Goal: Check status: Check status

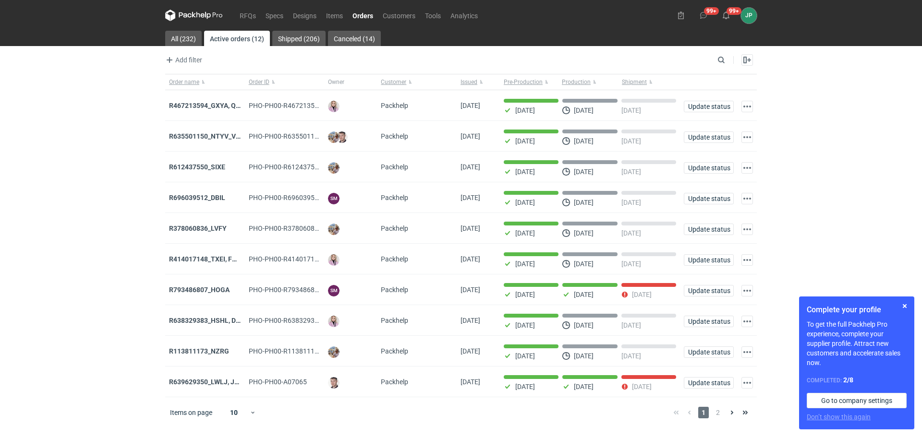
click at [841, 206] on div "RFQs Specs Designs Items Orders Customers Tools Analytics 99+ 99+ JP [PERSON_NA…" at bounding box center [461, 218] width 922 height 437
click at [242, 14] on link "RFQs" at bounding box center [248, 16] width 26 height 12
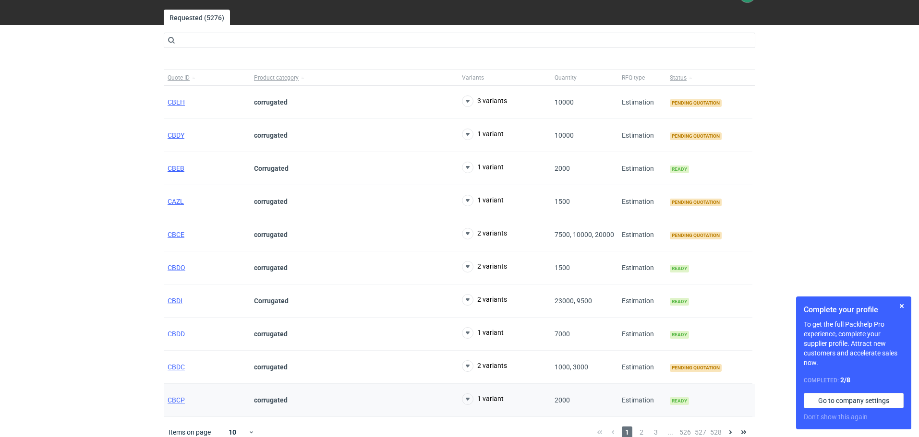
scroll to position [32, 0]
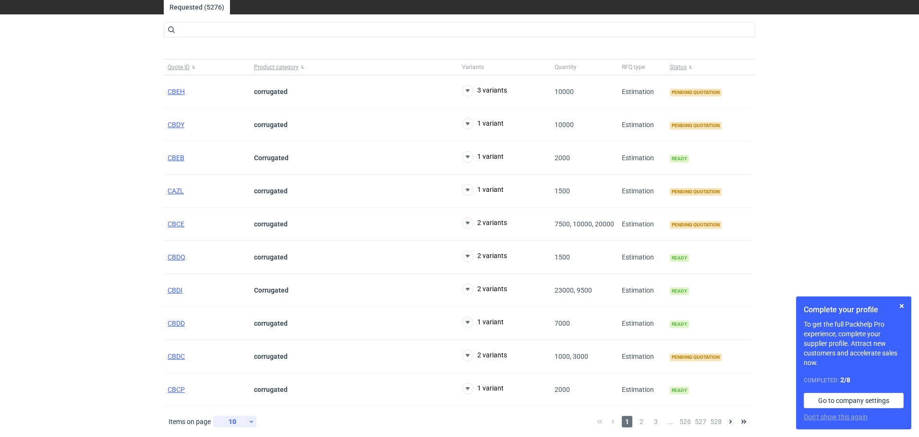
click at [248, 423] on icon at bounding box center [251, 422] width 6 height 8
click at [237, 411] on div "60" at bounding box center [235, 414] width 32 height 13
click at [903, 310] on button "button" at bounding box center [902, 307] width 12 height 12
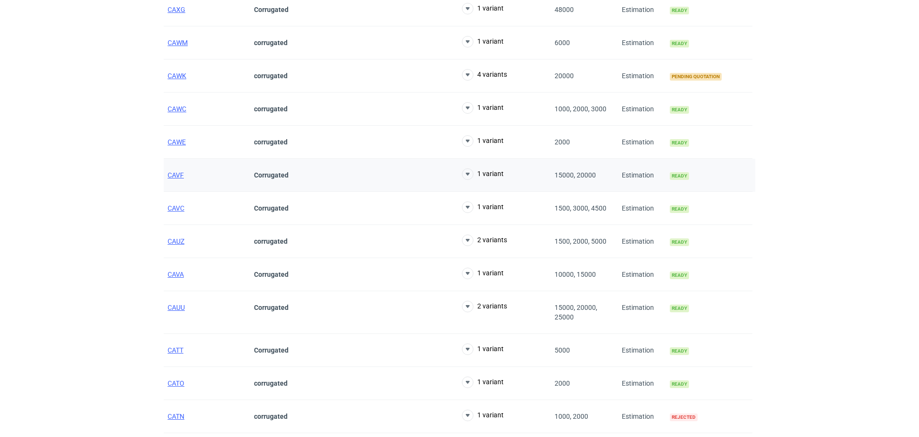
scroll to position [1726, 0]
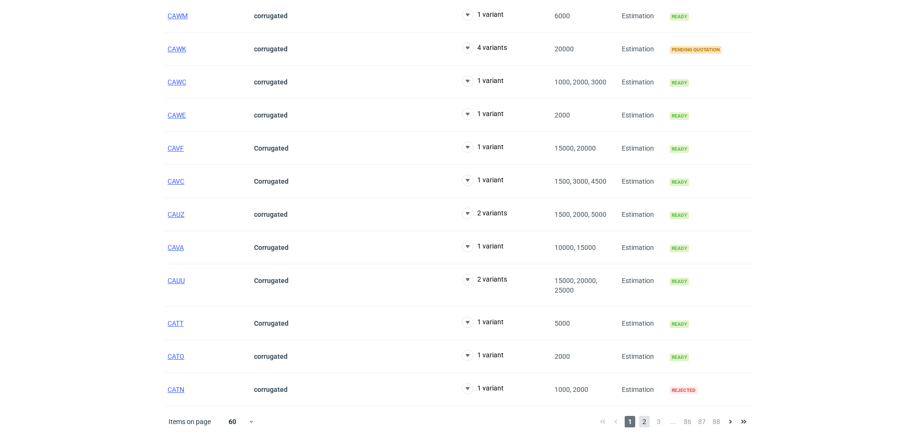
click at [642, 426] on span "2" at bounding box center [644, 422] width 11 height 12
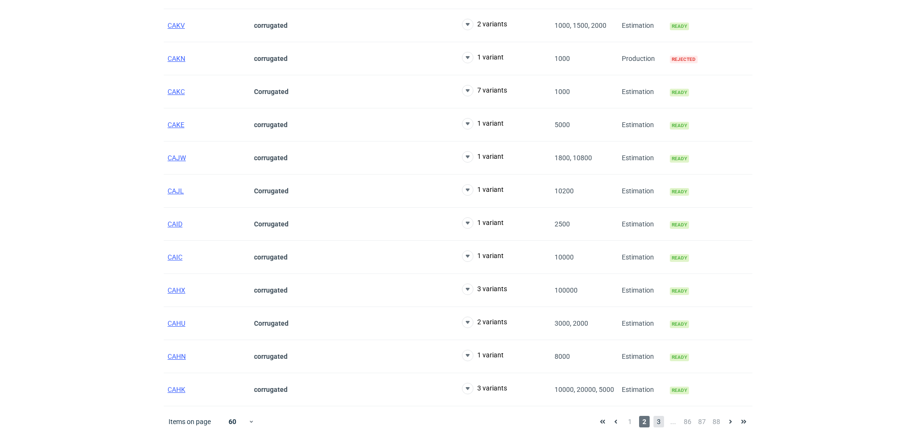
click at [660, 424] on span "3" at bounding box center [658, 422] width 11 height 12
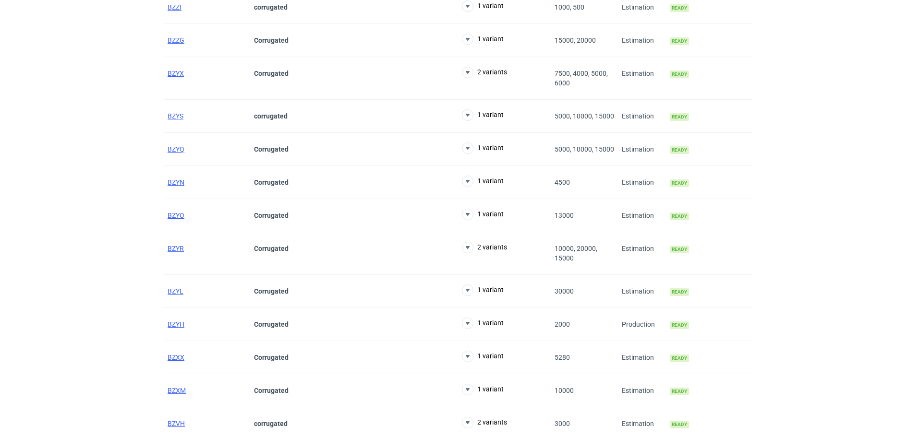
scroll to position [1726, 0]
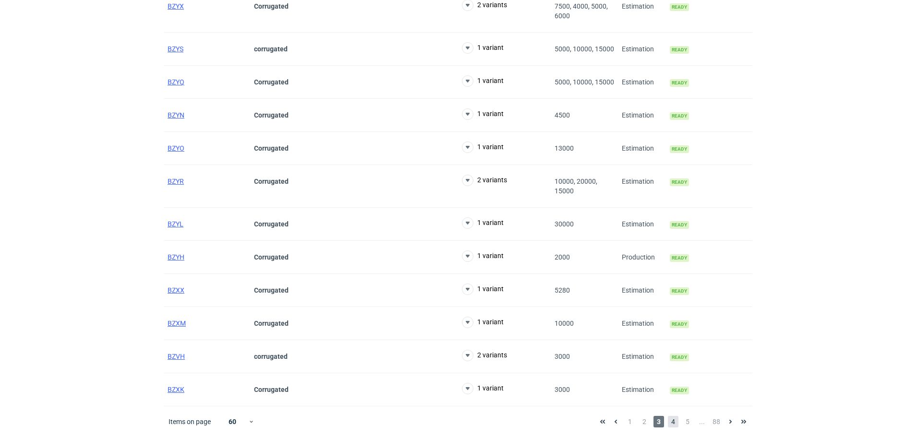
click at [673, 422] on span "4" at bounding box center [673, 422] width 11 height 12
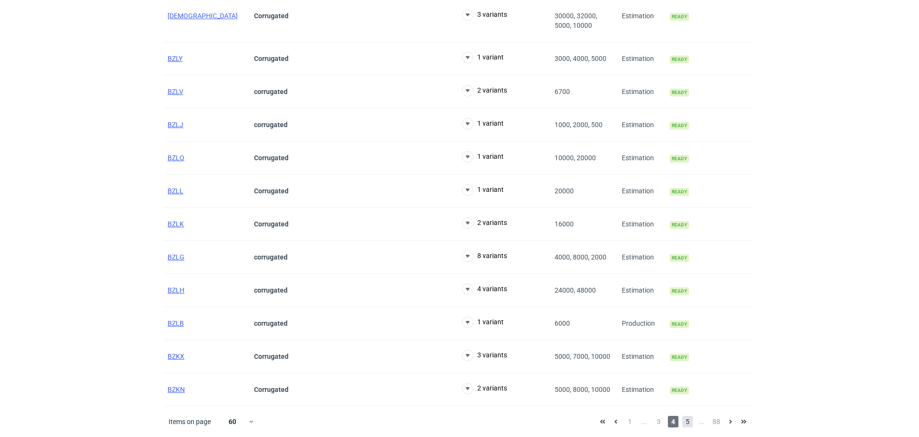
click at [689, 426] on span "5" at bounding box center [687, 422] width 11 height 12
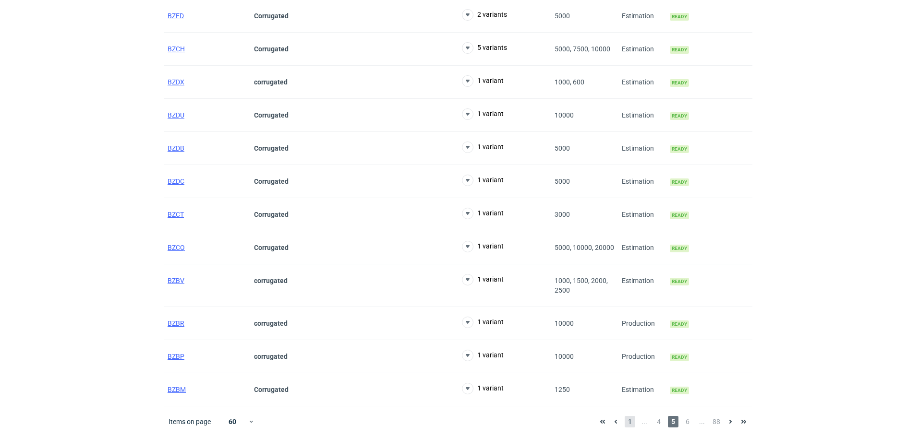
click at [629, 421] on span "1" at bounding box center [630, 422] width 11 height 12
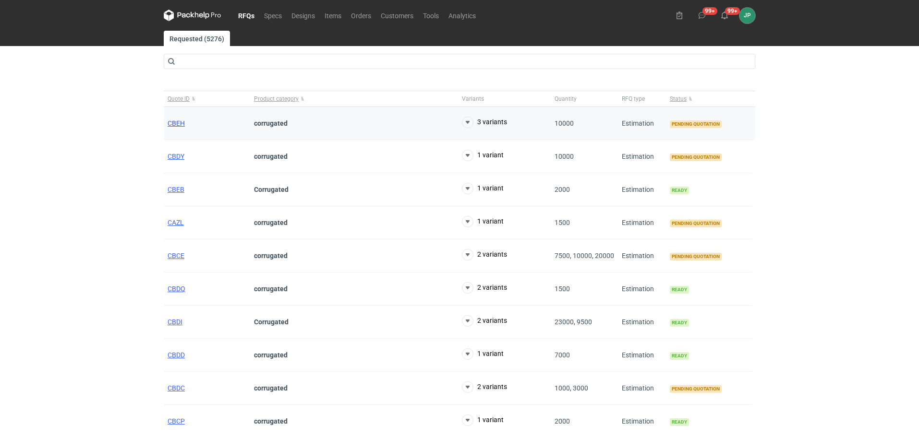
click at [176, 124] on span "CBEH" at bounding box center [176, 124] width 17 height 8
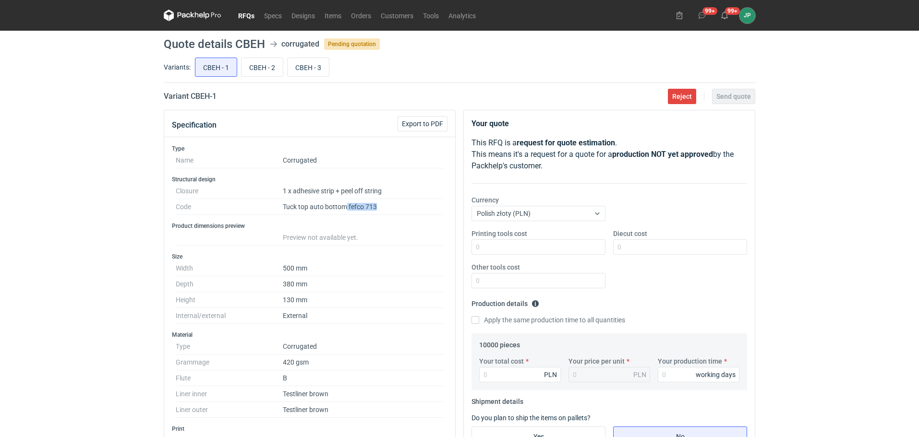
drag, startPoint x: 348, startPoint y: 208, endPoint x: 391, endPoint y: 210, distance: 43.7
click at [390, 210] on dd "Tuck top auto bottom fefco 713" at bounding box center [363, 207] width 161 height 16
click at [91, 274] on div "RFQs Specs Designs Items Orders Customers Tools Analytics 99+ 99+ JP [PERSON_NA…" at bounding box center [459, 218] width 919 height 437
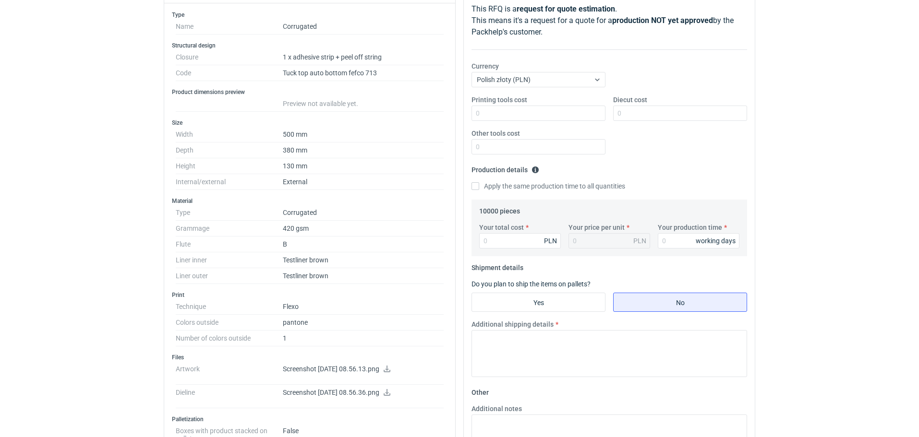
scroll to position [192, 0]
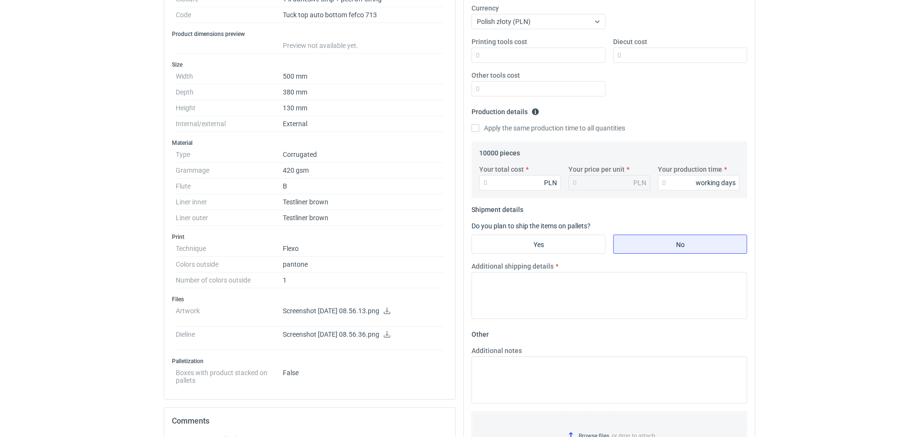
click at [390, 311] on icon at bounding box center [387, 311] width 7 height 7
click at [390, 335] on icon at bounding box center [387, 334] width 7 height 7
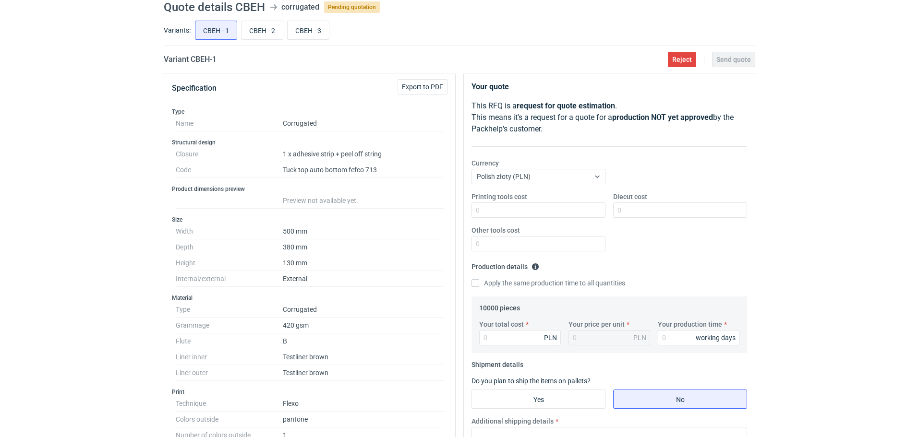
scroll to position [48, 0]
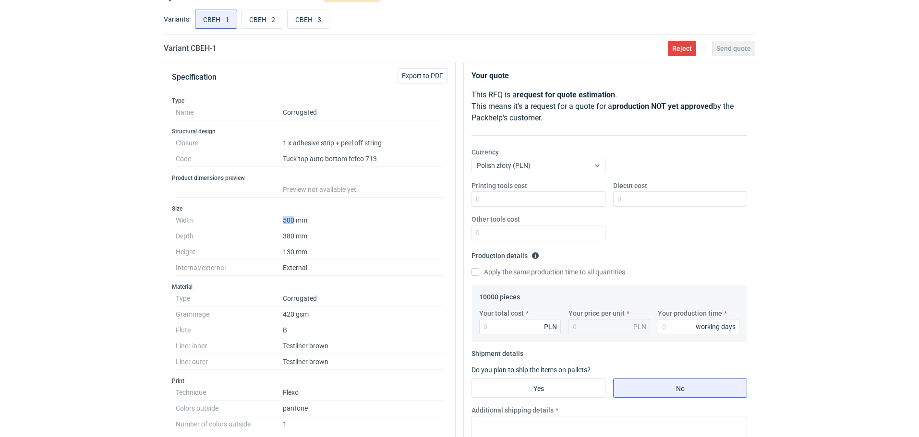
drag, startPoint x: 283, startPoint y: 219, endPoint x: 293, endPoint y: 223, distance: 10.2
click at [293, 223] on dd "500 mm" at bounding box center [363, 221] width 161 height 16
copy dd "500"
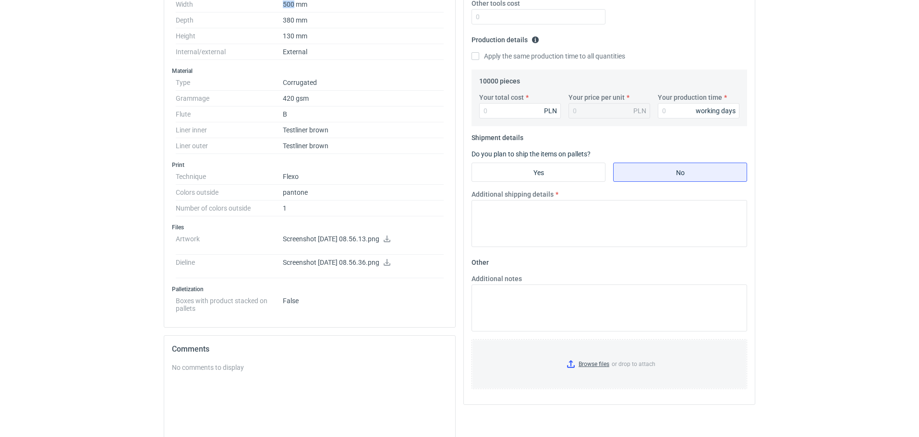
scroll to position [265, 0]
drag, startPoint x: 263, startPoint y: 180, endPoint x: 359, endPoint y: 172, distance: 96.3
click at [335, 174] on dl "Technique Flexo Colors outside pantone Number of colors outside 1" at bounding box center [310, 192] width 268 height 48
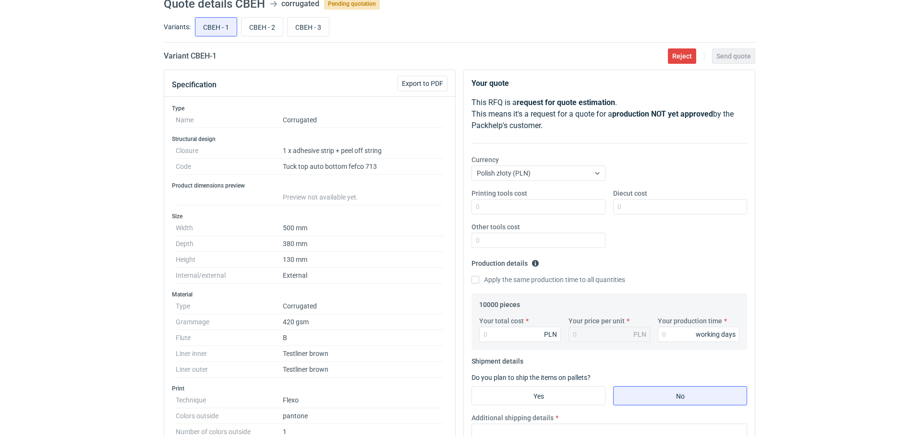
scroll to position [0, 0]
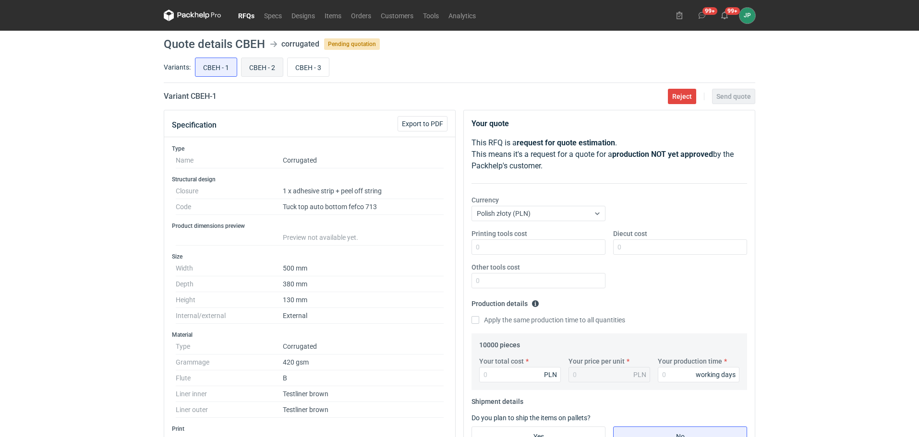
click at [256, 60] on input "CBEH - 2" at bounding box center [261, 67] width 41 height 18
radio input "true"
click at [304, 70] on input "CBEH - 3" at bounding box center [308, 67] width 41 height 18
radio input "true"
click at [225, 67] on input "CBEH - 1" at bounding box center [215, 67] width 41 height 18
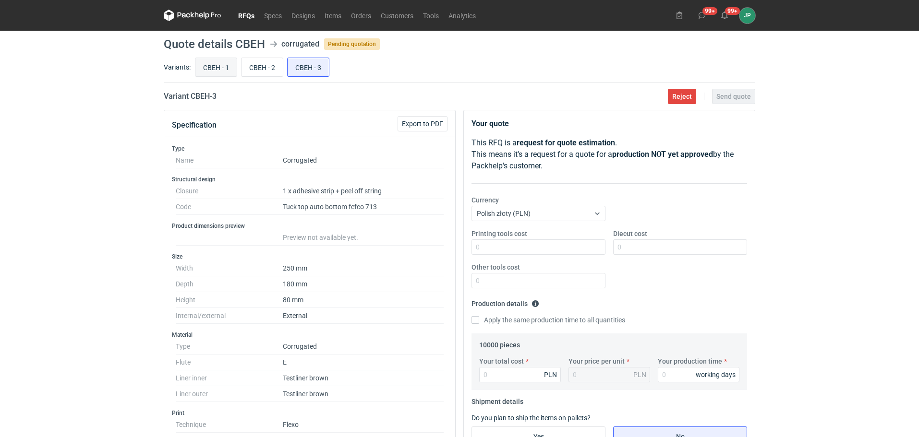
radio input "true"
click at [267, 41] on header "Quote details CBEH corrugated Pending quotation" at bounding box center [459, 44] width 591 height 12
drag, startPoint x: 317, startPoint y: 322, endPoint x: 270, endPoint y: 294, distance: 54.4
click at [263, 307] on dl "Width 500 mm Depth 380 mm Height 130 mm Internal/external External" at bounding box center [310, 292] width 268 height 63
click at [332, 325] on div "Type Name Corrugated Structural design Closure 1 x adhesive strip + peel off st…" at bounding box center [309, 364] width 291 height 454
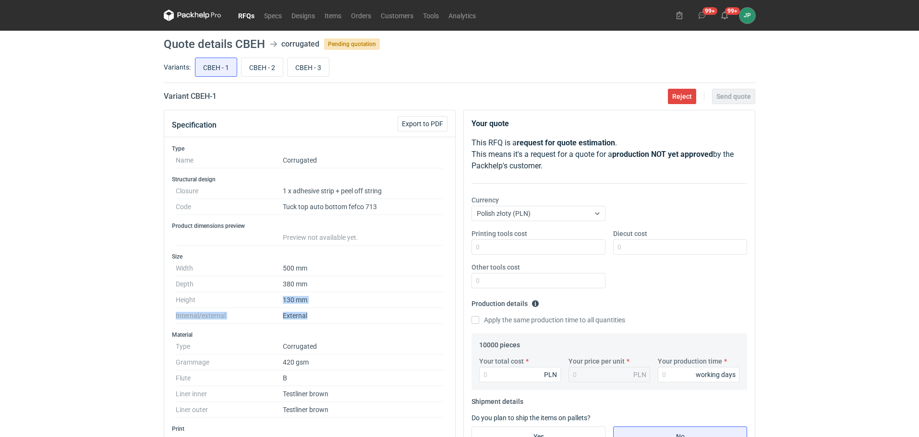
drag, startPoint x: 264, startPoint y: 311, endPoint x: 235, endPoint y: 266, distance: 53.1
click at [260, 297] on dl "Width 500 mm Depth 380 mm Height 130 mm Internal/external External" at bounding box center [310, 292] width 268 height 63
click at [63, 207] on div "RFQs Specs Designs Items Orders Customers Tools Analytics 99+ 99+ JP [PERSON_NA…" at bounding box center [459, 218] width 919 height 437
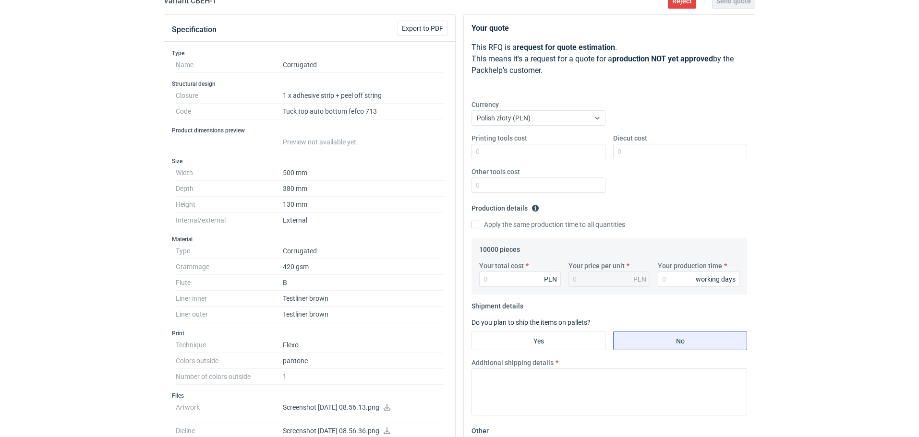
scroll to position [96, 0]
drag, startPoint x: 282, startPoint y: 278, endPoint x: 292, endPoint y: 263, distance: 18.0
click at [294, 278] on dl "Type Corrugated Grammage 420 gsm Flute B Liner inner Testliner brown Liner oute…" at bounding box center [310, 282] width 268 height 79
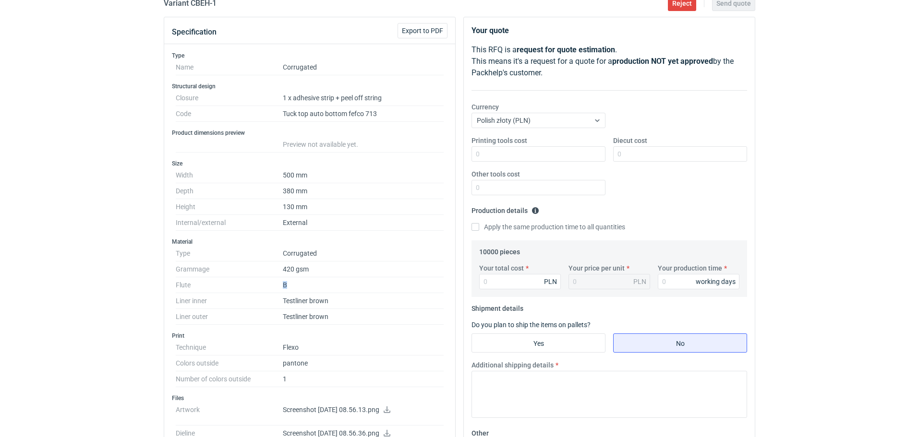
scroll to position [0, 0]
